Goal: Register for event/course

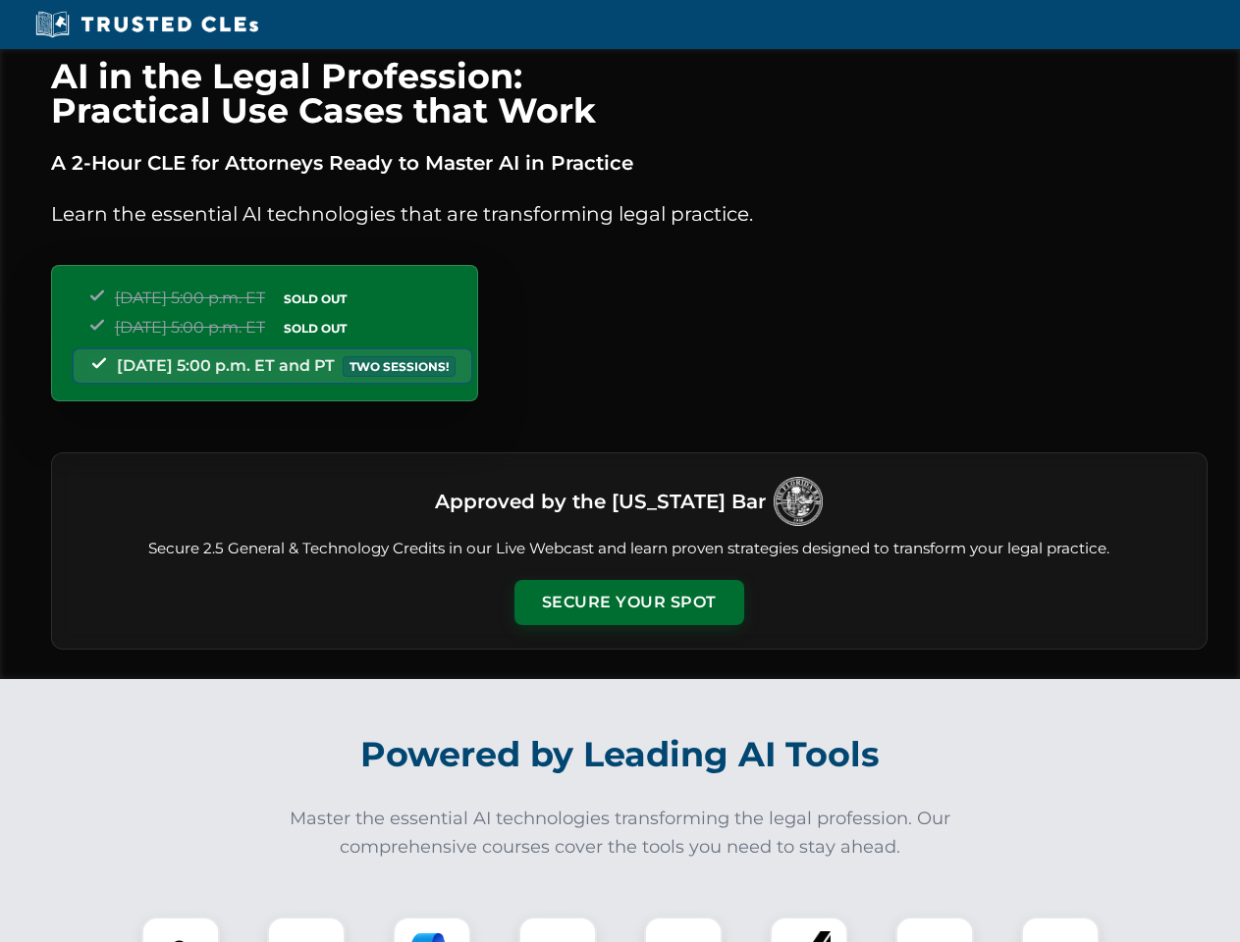
click at [628, 603] on button "Secure Your Spot" at bounding box center [629, 602] width 230 height 45
click at [181, 930] on img at bounding box center [180, 956] width 57 height 57
